Goal: Task Accomplishment & Management: Manage account settings

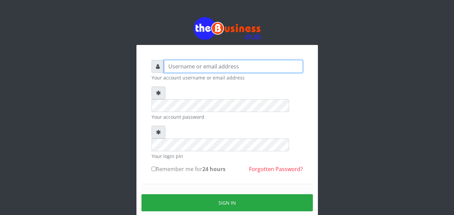
click at [167, 66] on input "text" at bounding box center [233, 66] width 139 height 13
type input "siesther"
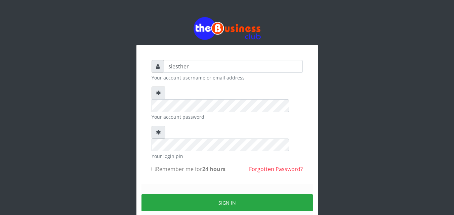
click at [181, 153] on form "siesther Your account username or email address Your account password Your logi…" at bounding box center [226, 149] width 151 height 178
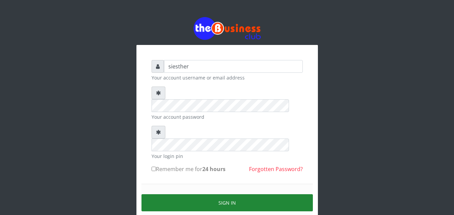
click at [235, 194] on button "Sign in" at bounding box center [226, 202] width 171 height 17
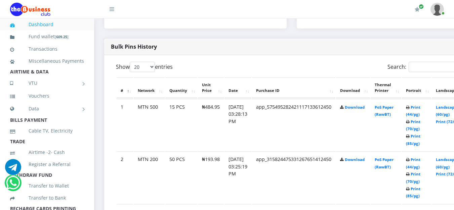
scroll to position [324, 0]
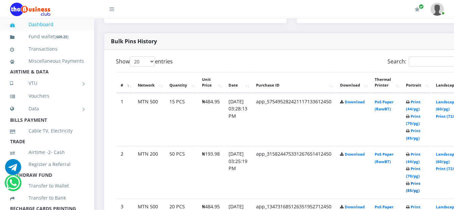
click at [420, 186] on link "Print (85/pg)" at bounding box center [412, 187] width 14 height 12
click at [420, 134] on link "Print (85/pg)" at bounding box center [412, 134] width 14 height 12
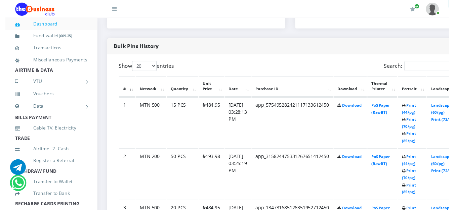
scroll to position [324, 0]
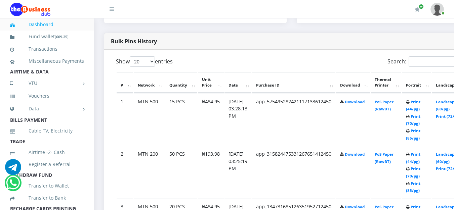
click at [442, 15] on link at bounding box center [436, 9] width 13 height 18
click at [401, 47] on link "Logout" at bounding box center [418, 46] width 44 height 11
